Goal: Communication & Community: Answer question/provide support

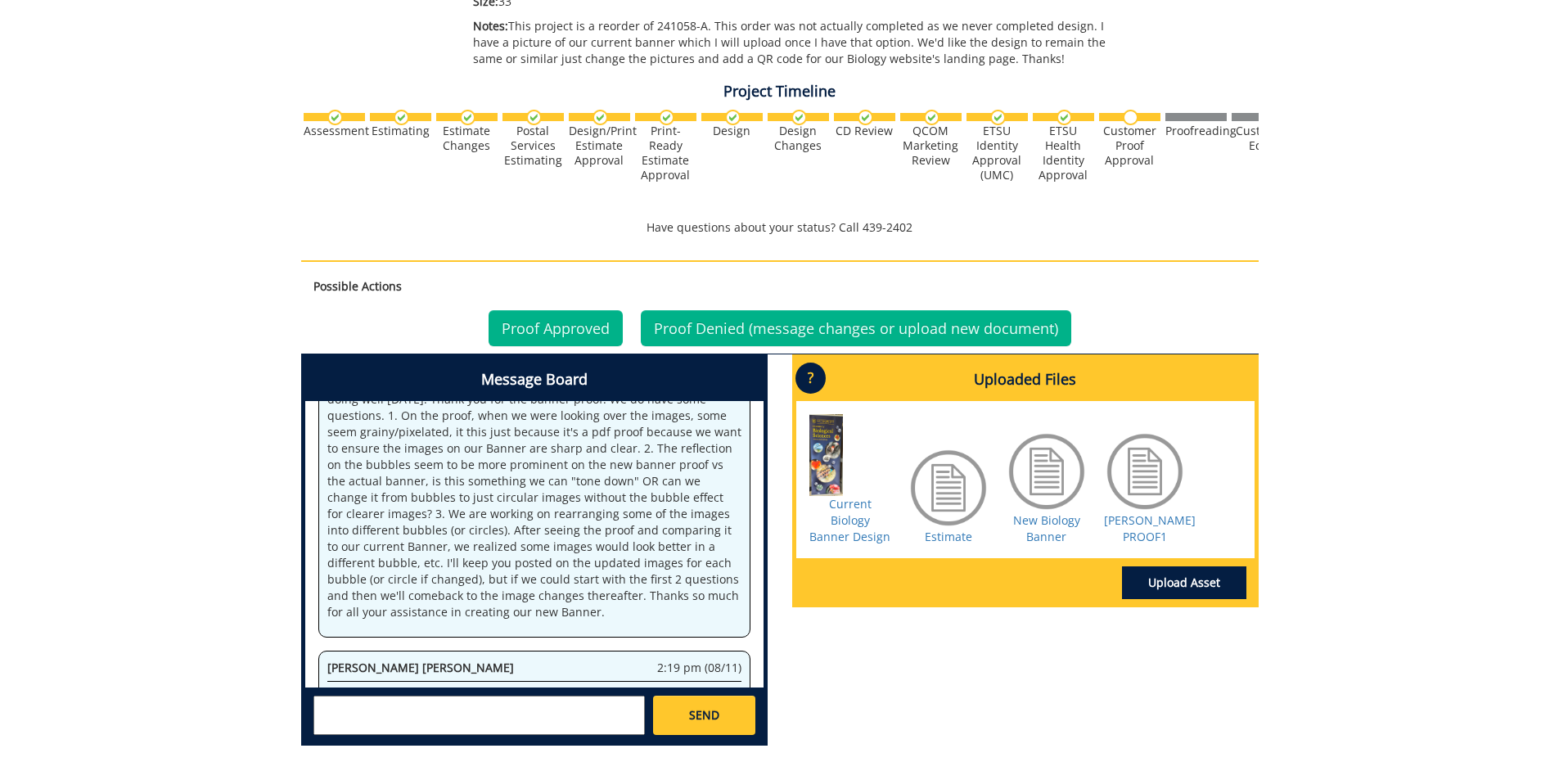
scroll to position [616, 0]
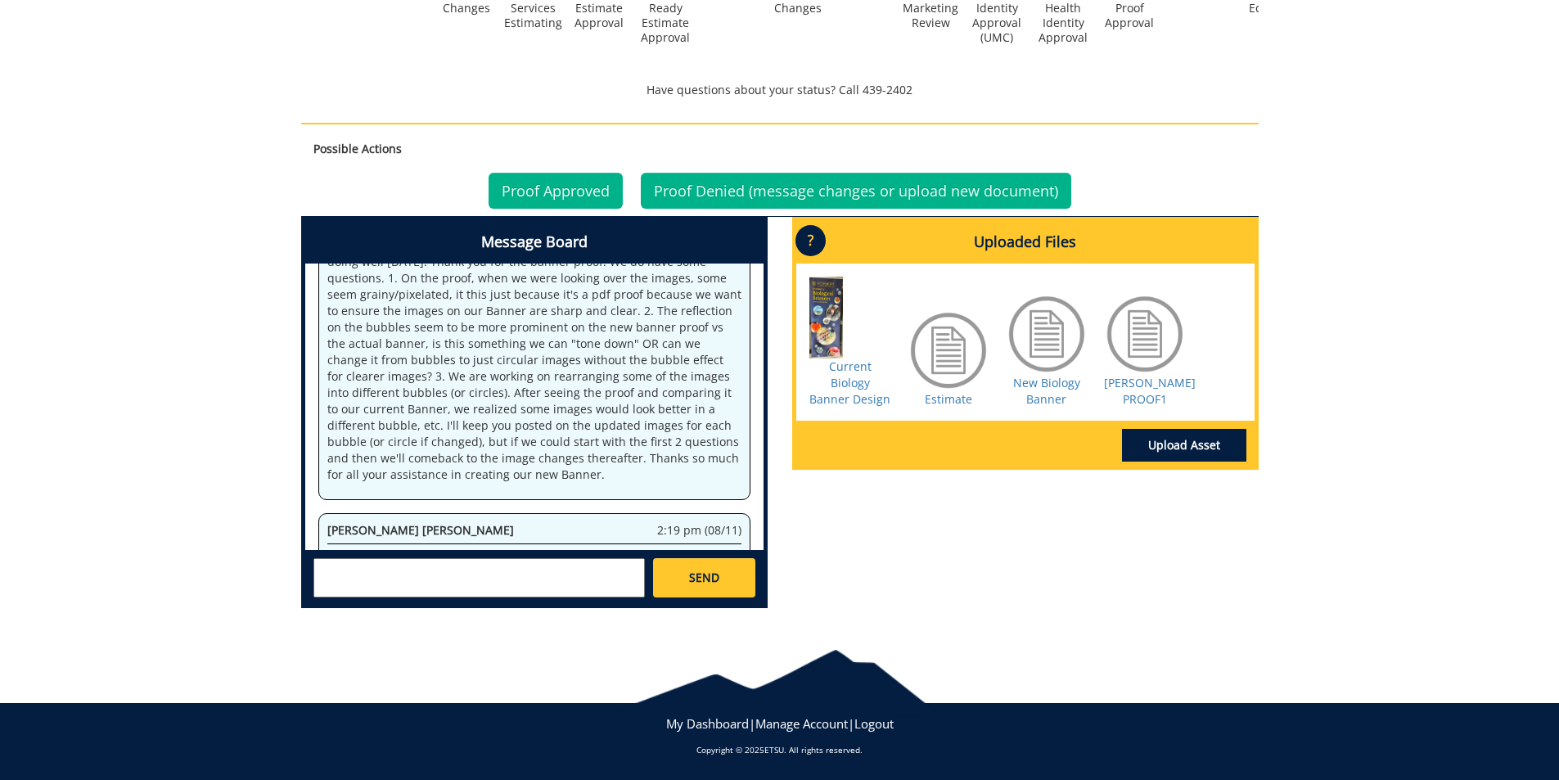
click at [428, 570] on textarea at bounding box center [478, 577] width 331 height 39
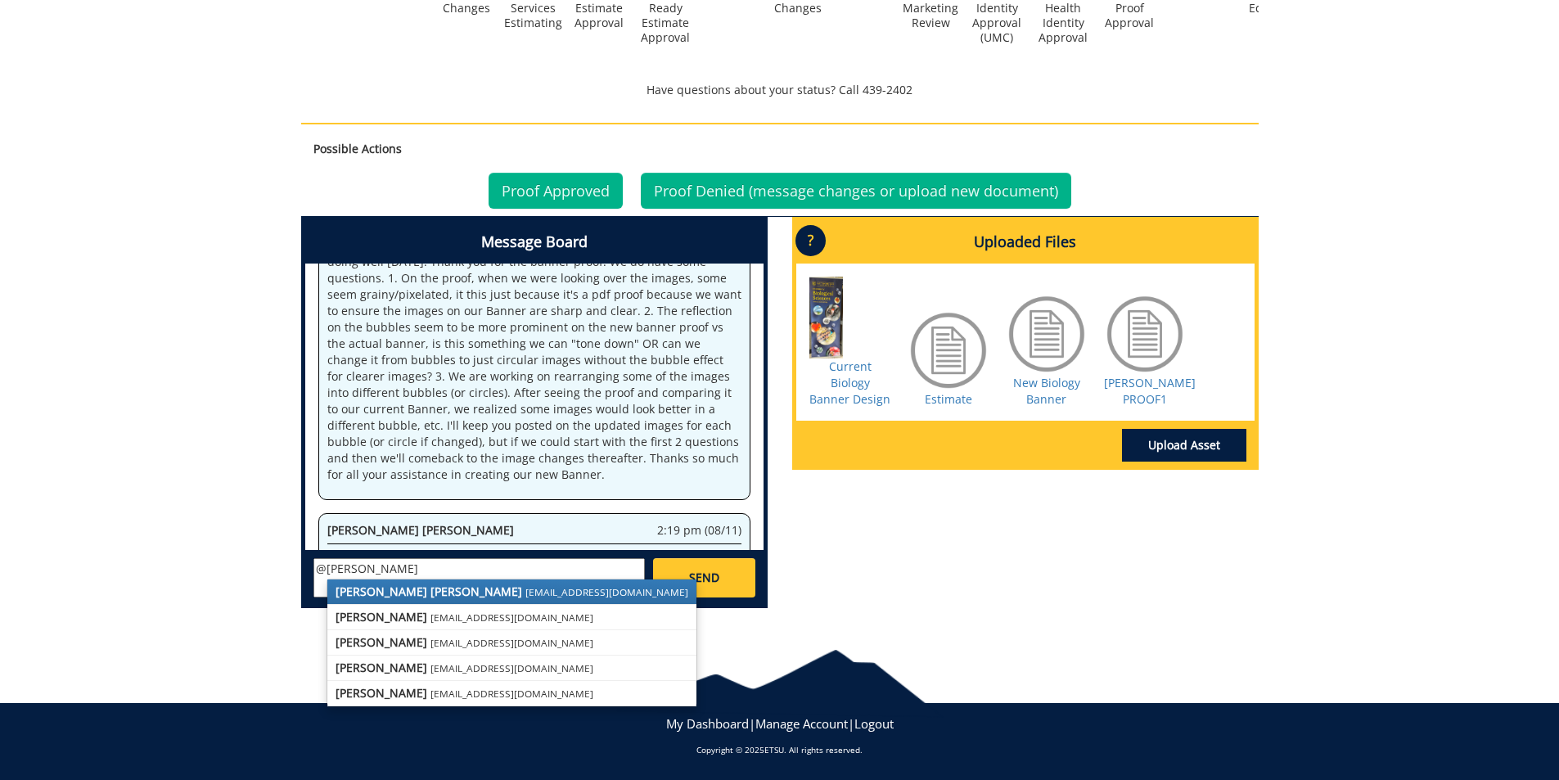
click at [430, 587] on strong "[PERSON_NAME] [PERSON_NAME]" at bounding box center [428, 591] width 187 height 16
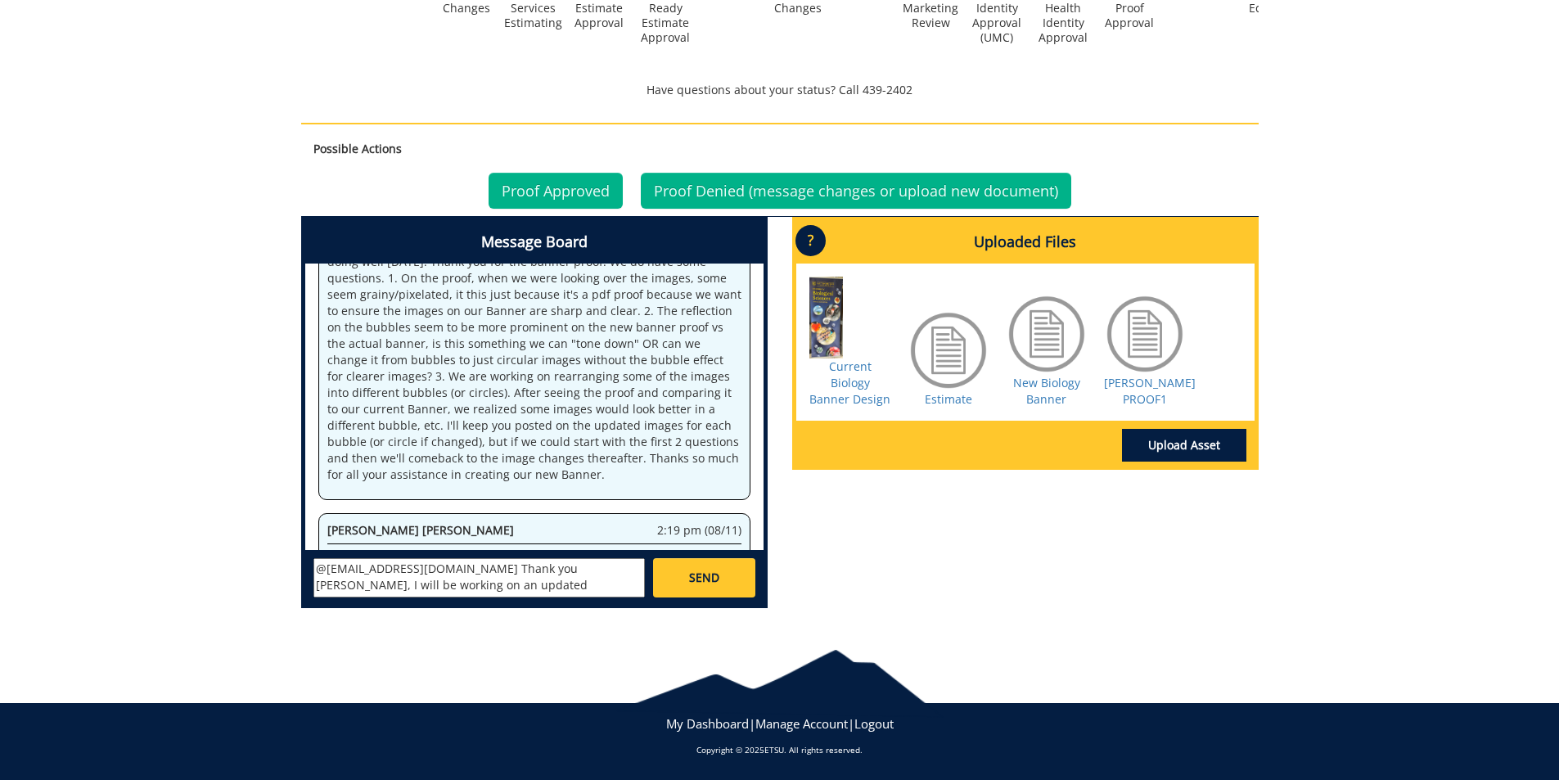
click at [426, 589] on textarea "@[EMAIL_ADDRESS][DOMAIN_NAME] Thank you [PERSON_NAME], I will be working on an …" at bounding box center [478, 577] width 331 height 39
click at [569, 591] on textarea "@[EMAIL_ADDRESS][DOMAIN_NAME] Thank you [PERSON_NAME], I will be working on an …" at bounding box center [478, 577] width 331 height 39
click at [539, 569] on textarea "@[EMAIL_ADDRESS][DOMAIN_NAME] Thank you [PERSON_NAME], I will be working on an …" at bounding box center [478, 577] width 331 height 39
type textarea "@[EMAIL_ADDRESS][DOMAIN_NAME] Thank you [PERSON_NAME]! I will be working on an …"
click at [686, 570] on link "SEND" at bounding box center [703, 577] width 101 height 39
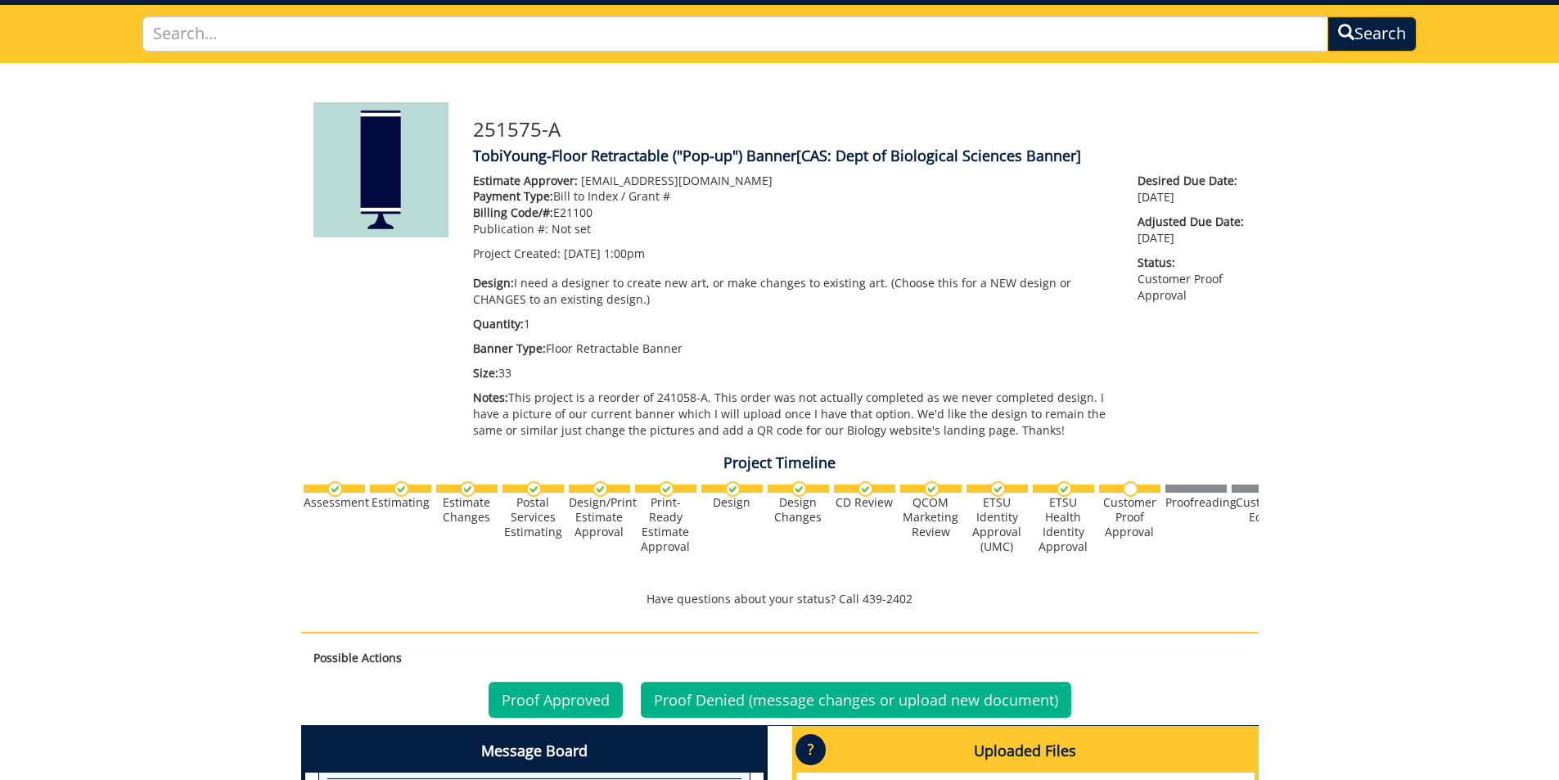
scroll to position [0, 0]
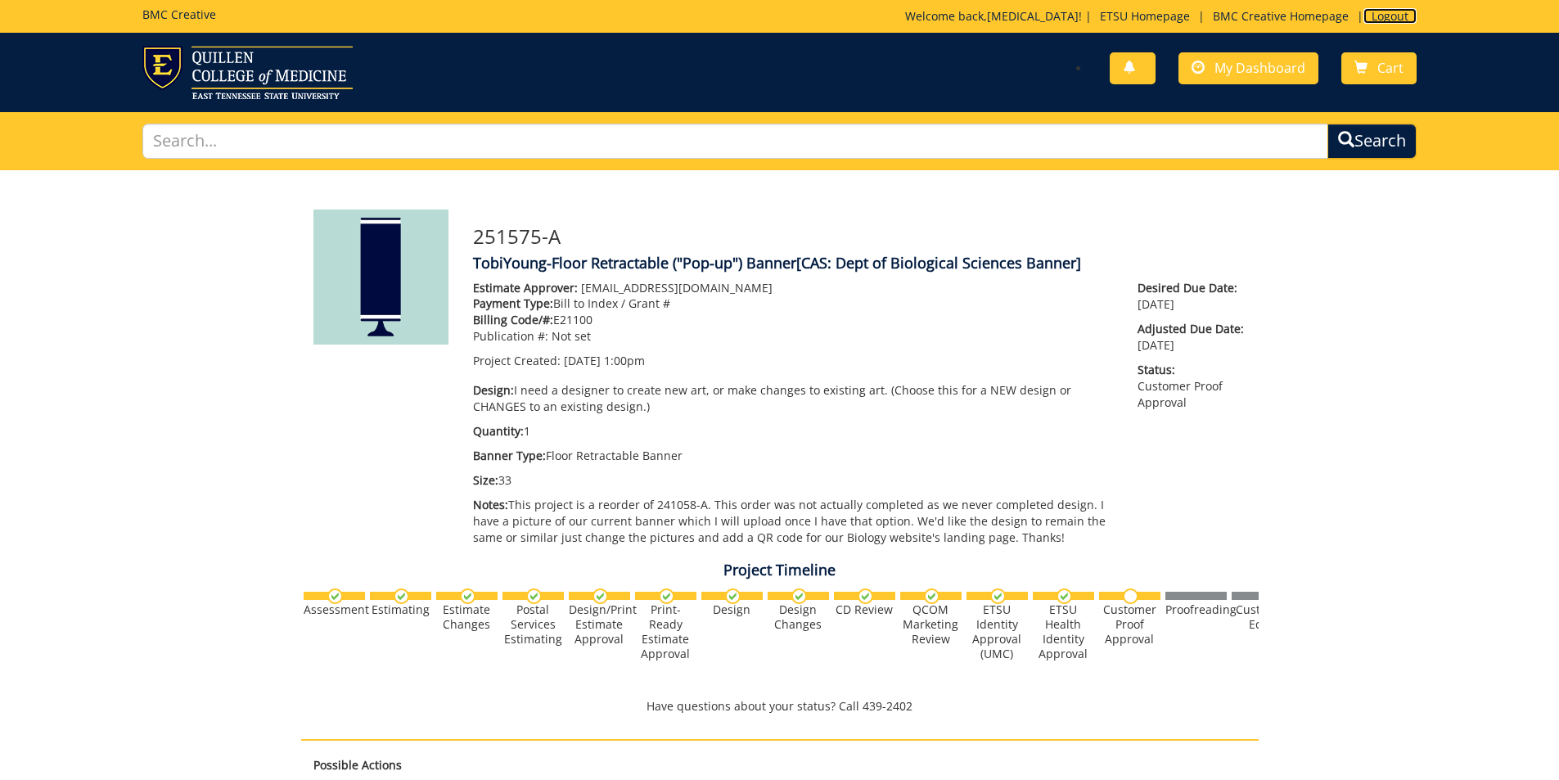
click at [1397, 16] on link "Logout" at bounding box center [1389, 16] width 53 height 16
